Goal: Task Accomplishment & Management: Manage account settings

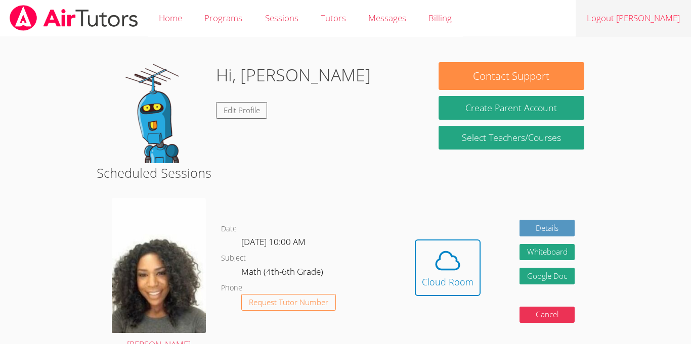
click at [633, 25] on link "Logout [PERSON_NAME]" at bounding box center [632, 18] width 115 height 37
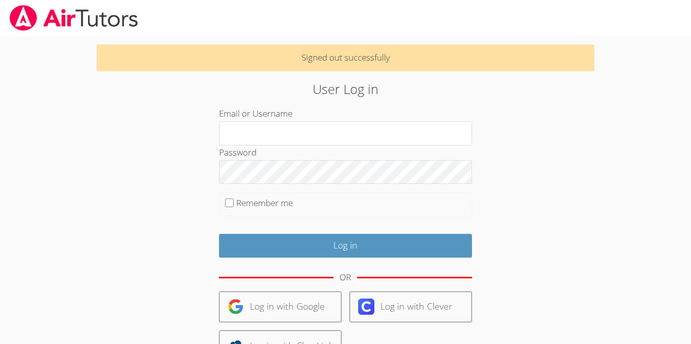
type input "t"
type input "jeandt"
click at [244, 205] on label "Remember me" at bounding box center [264, 203] width 57 height 12
click at [234, 205] on input "Remember me" at bounding box center [229, 203] width 9 height 9
checkbox input "true"
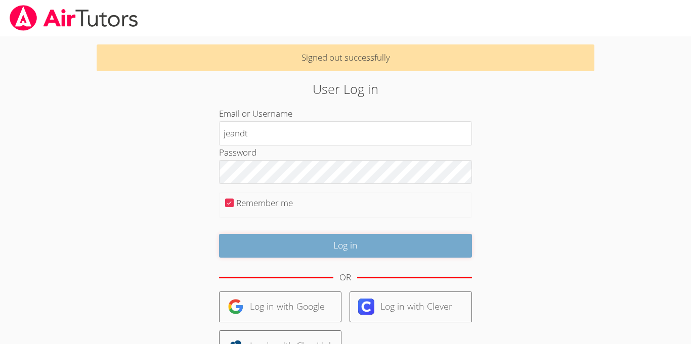
click at [241, 255] on input "Log in" at bounding box center [345, 246] width 253 height 24
